Goal: Complete application form

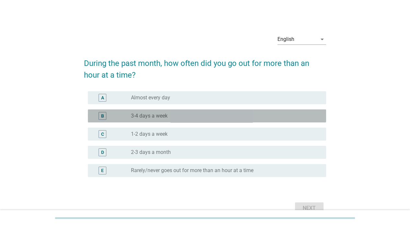
click at [148, 116] on label "3-4 days a week" at bounding box center [149, 115] width 37 height 6
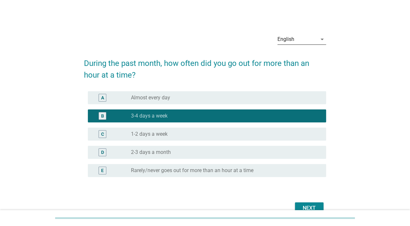
click at [308, 35] on div "English" at bounding box center [297, 39] width 40 height 10
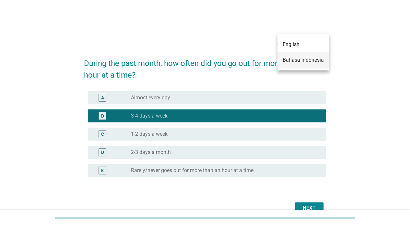
click at [310, 57] on div "Bahasa Indonesia" at bounding box center [303, 60] width 41 height 8
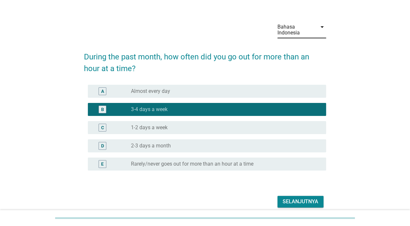
scroll to position [14, 0]
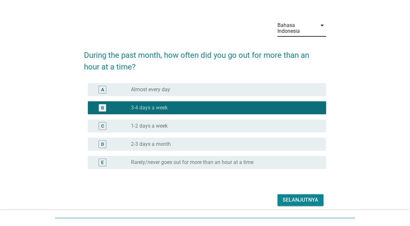
click at [306, 201] on div "Selanjutnya" at bounding box center [301, 200] width 36 height 8
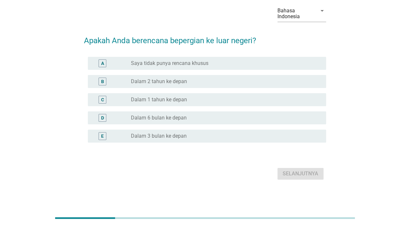
scroll to position [0, 0]
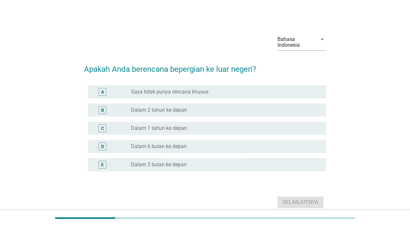
click at [299, 112] on div "radio_button_unchecked Dalam 2 tahun ke depan" at bounding box center [223, 110] width 185 height 6
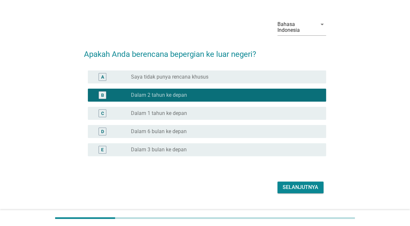
scroll to position [29, 0]
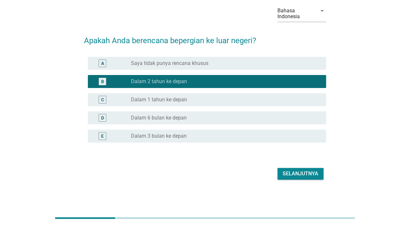
click at [310, 176] on div "Selanjutnya" at bounding box center [301, 174] width 36 height 8
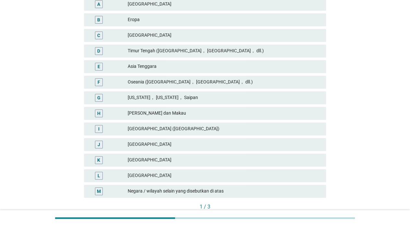
scroll to position [114, 0]
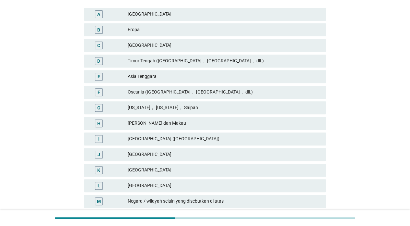
click at [298, 78] on div "Asia Tenggara" at bounding box center [224, 77] width 193 height 8
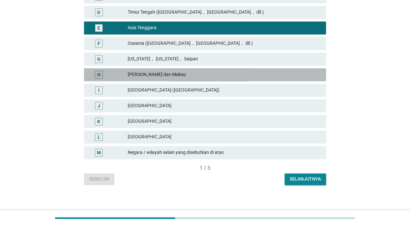
scroll to position [155, 0]
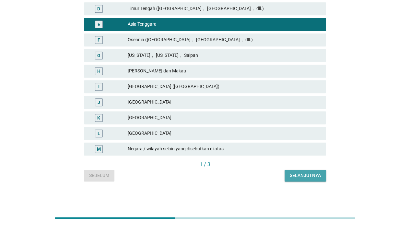
click at [315, 177] on div "Selanjutnya" at bounding box center [305, 175] width 31 height 7
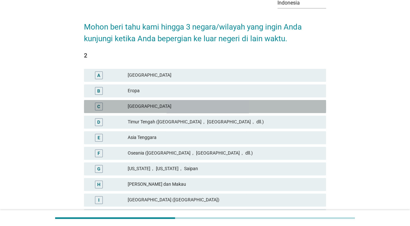
scroll to position [44, 0]
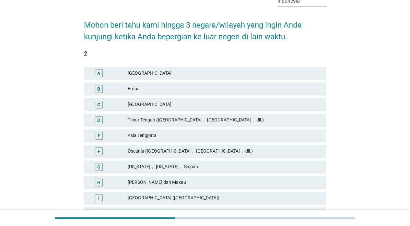
click at [298, 93] on div "B Eropa" at bounding box center [205, 88] width 242 height 13
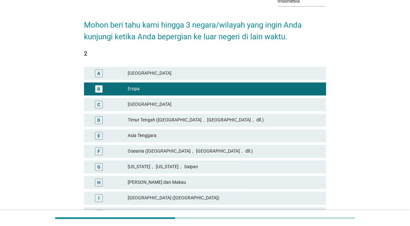
click at [299, 93] on div "B Eropa" at bounding box center [205, 88] width 242 height 13
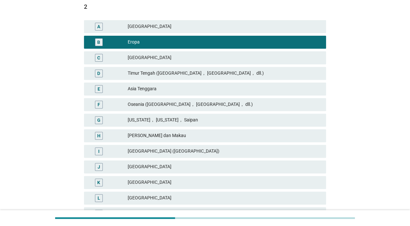
scroll to position [92, 0]
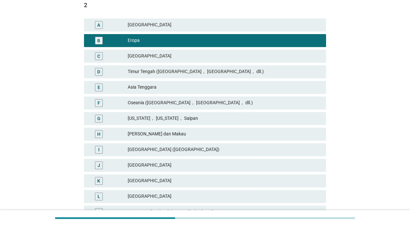
click at [298, 135] on div "[PERSON_NAME] dan Makau" at bounding box center [224, 134] width 193 height 8
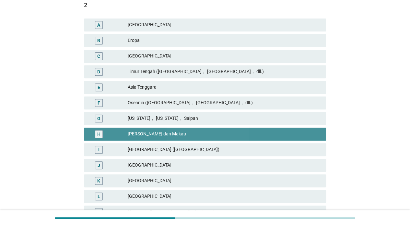
click at [298, 133] on div "[PERSON_NAME] dan Makau" at bounding box center [224, 134] width 193 height 8
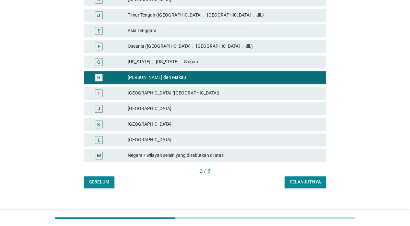
scroll to position [151, 0]
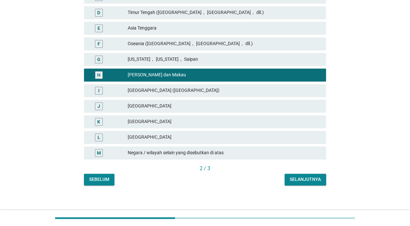
click at [293, 125] on div "K [GEOGRAPHIC_DATA]" at bounding box center [205, 121] width 242 height 13
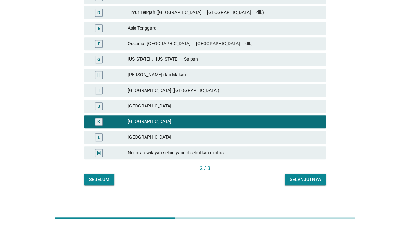
click at [297, 142] on div "L [GEOGRAPHIC_DATA]" at bounding box center [205, 137] width 242 height 13
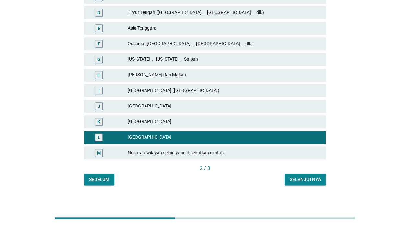
click at [313, 182] on button "Selanjutnya" at bounding box center [305, 179] width 41 height 12
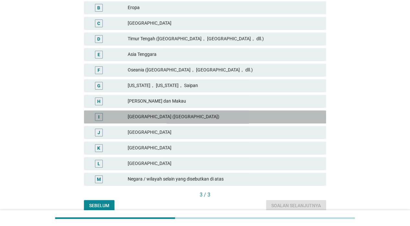
scroll to position [129, 0]
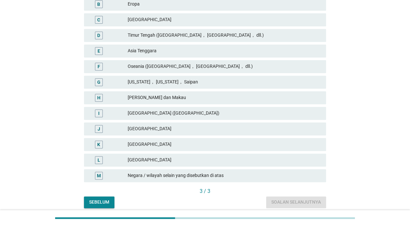
click at [293, 149] on div "K [GEOGRAPHIC_DATA]" at bounding box center [205, 144] width 242 height 13
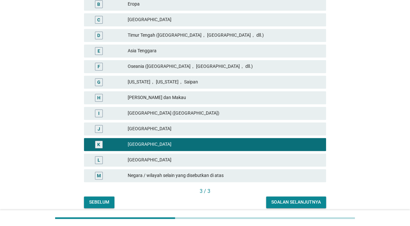
click at [318, 201] on div "Soalan selanjutnya" at bounding box center [296, 201] width 50 height 7
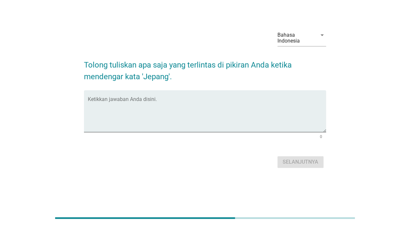
scroll to position [0, 0]
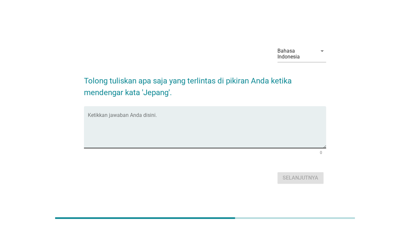
click at [281, 142] on textarea "Ketikkan jawaban Anda disini." at bounding box center [207, 131] width 238 height 34
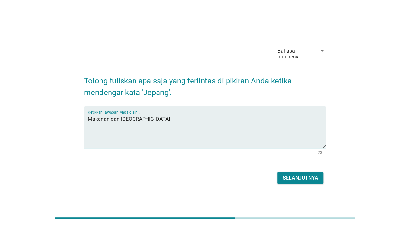
click at [197, 124] on textarea "Makanan dan [GEOGRAPHIC_DATA]" at bounding box center [207, 131] width 238 height 34
type textarea "Makanan dan Gunung fuji serta negara yang indah dan maju"
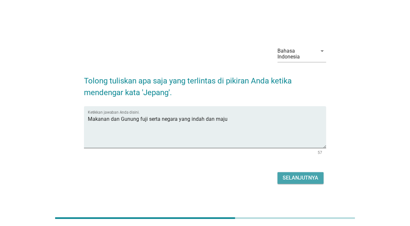
click at [304, 177] on div "Selanjutnya" at bounding box center [301, 178] width 36 height 8
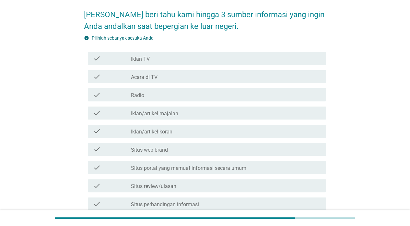
scroll to position [57, 0]
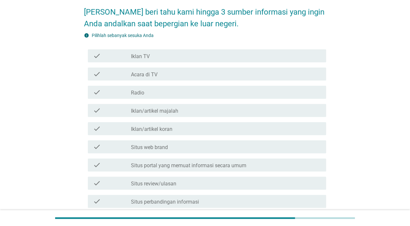
click at [270, 58] on div "check_box_outline_blank Iklan TV" at bounding box center [226, 56] width 190 height 8
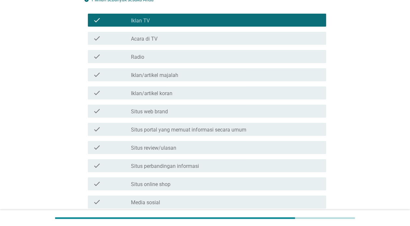
click at [264, 109] on div "check_box_outline_blank Situs web brand" at bounding box center [226, 111] width 190 height 8
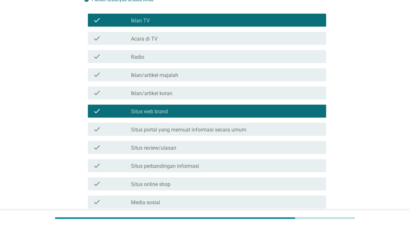
click at [272, 129] on div "check_box_outline_blank Situs portal yang memuat informasi secara umum" at bounding box center [226, 129] width 190 height 8
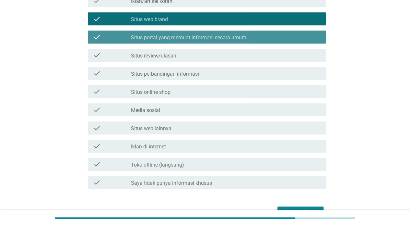
scroll to position [223, 0]
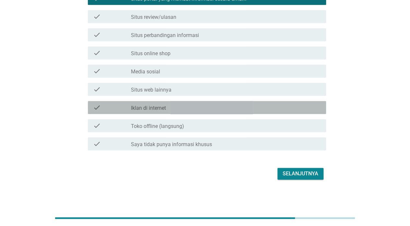
click at [272, 110] on div "check_box_outline_blank Iklan di internet" at bounding box center [226, 107] width 190 height 8
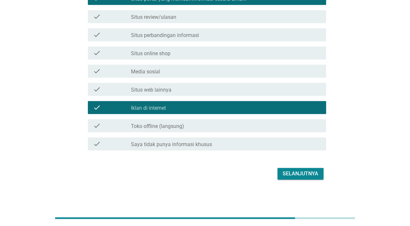
click at [301, 174] on div "Selanjutnya" at bounding box center [301, 174] width 36 height 8
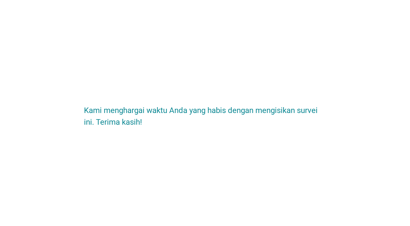
scroll to position [0, 0]
